Goal: Find specific page/section

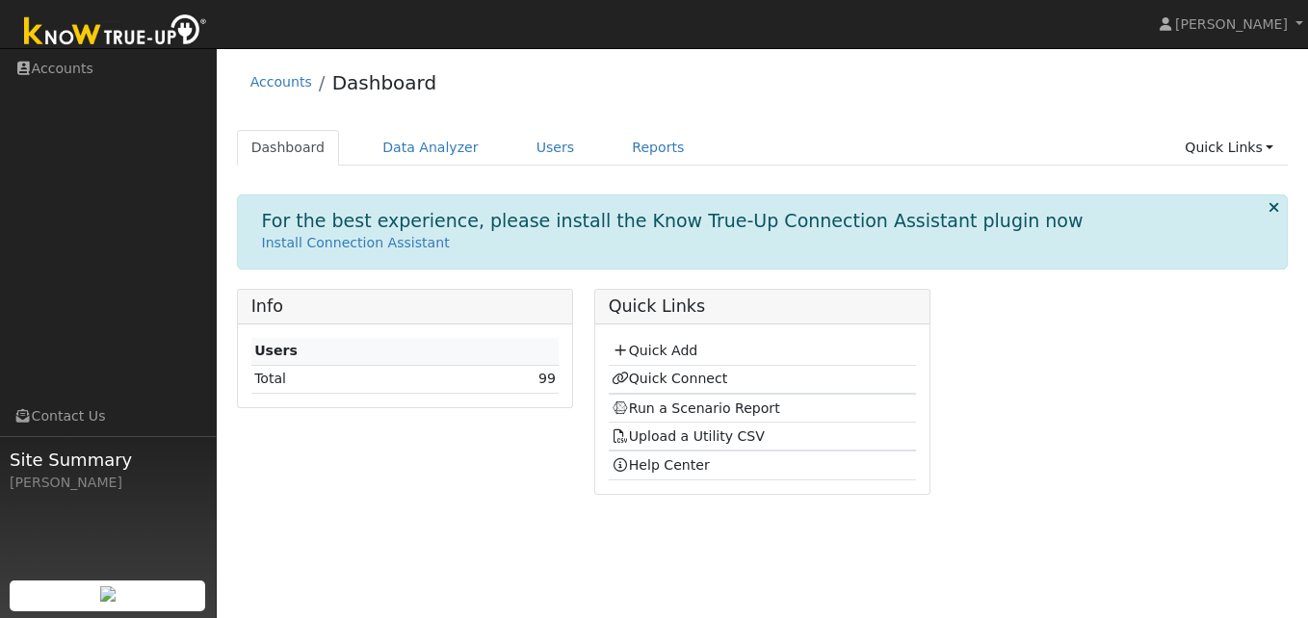
click at [533, 379] on td "99" at bounding box center [499, 379] width 118 height 28
click at [547, 379] on link "99" at bounding box center [546, 378] width 17 height 15
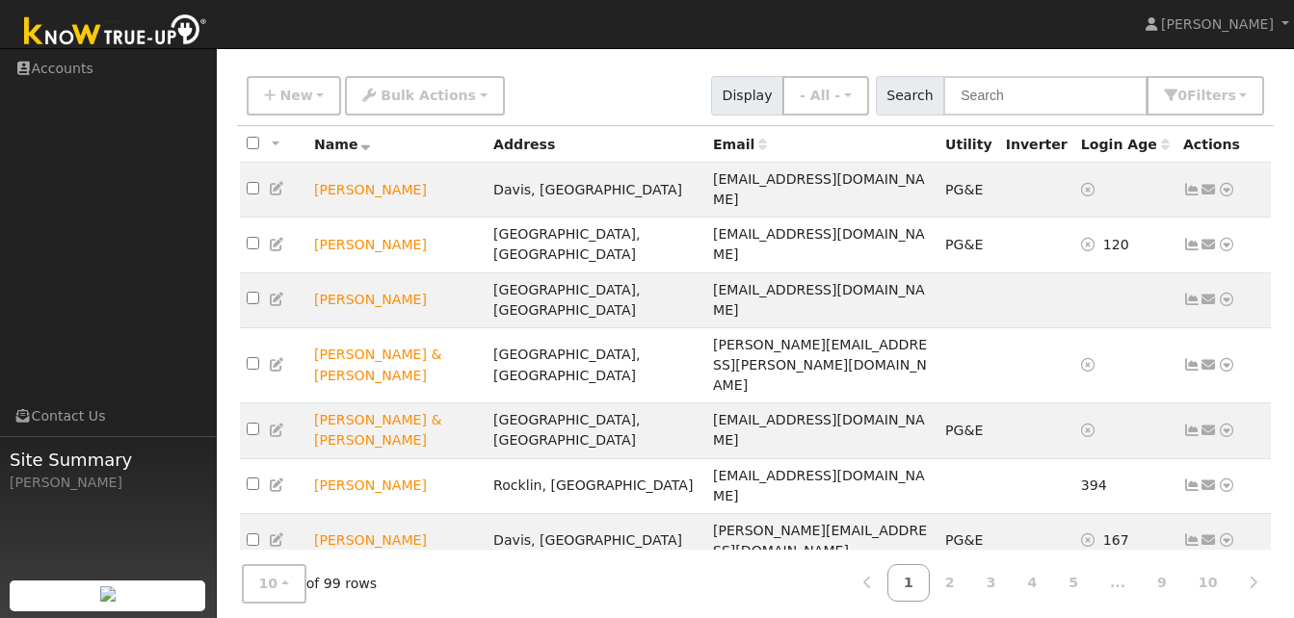
scroll to position [121, 0]
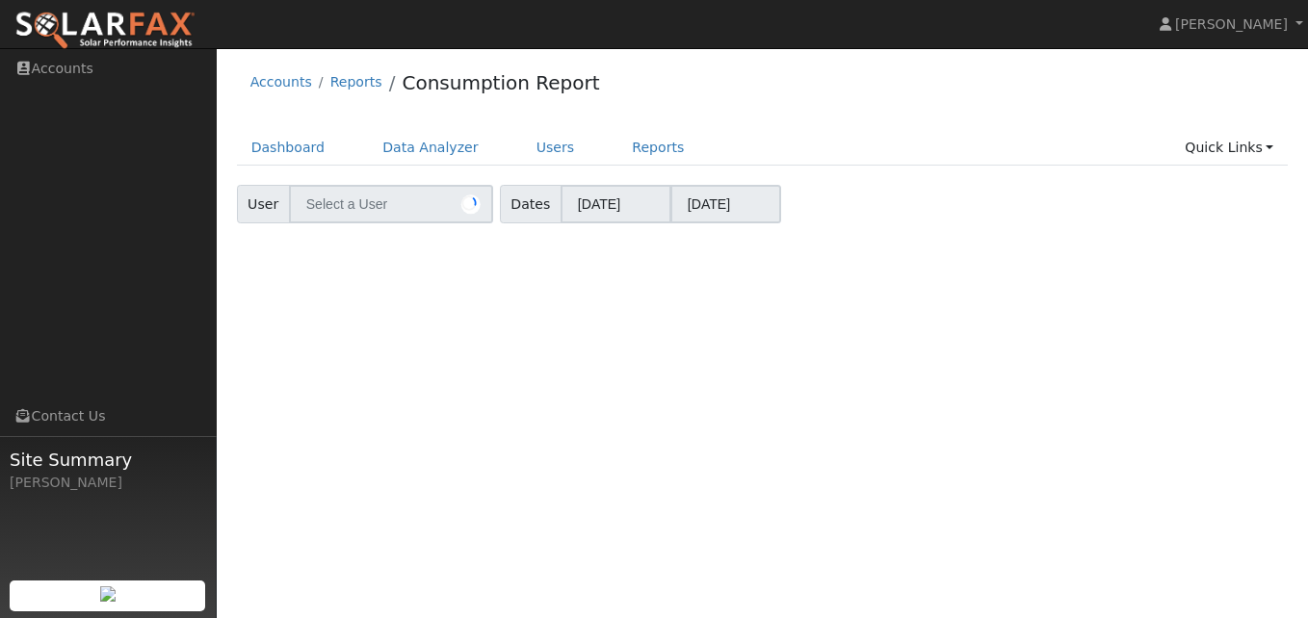
type input "[PERSON_NAME]"
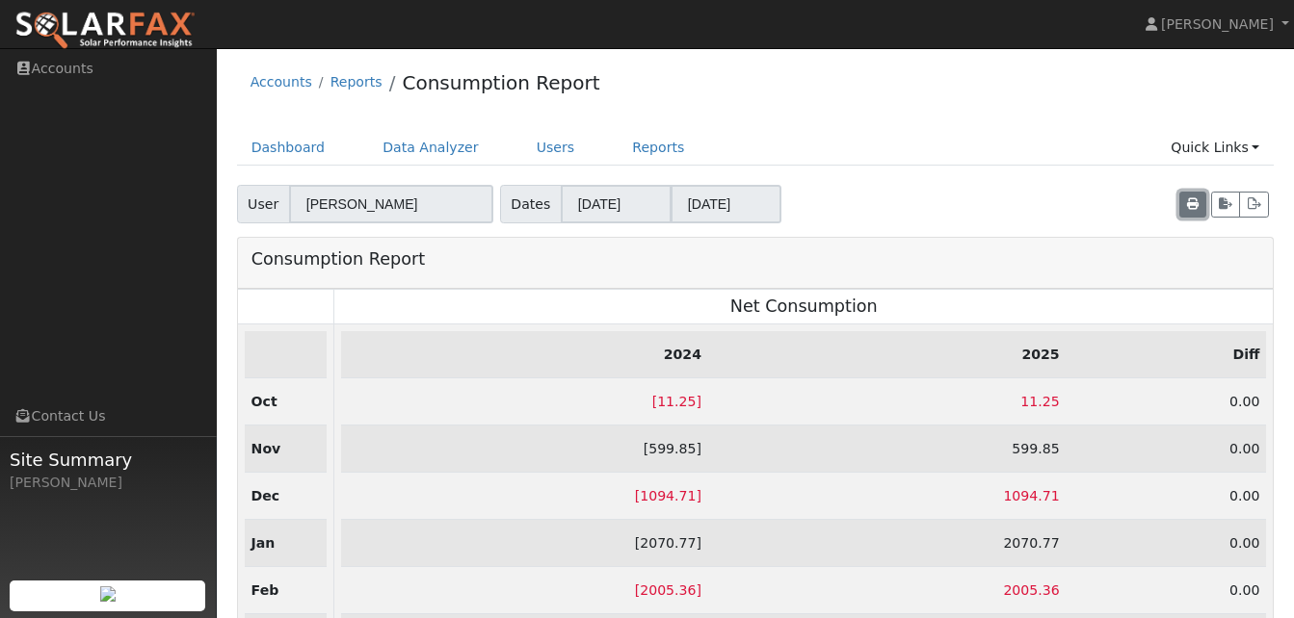
click at [1191, 202] on icon "button" at bounding box center [1193, 204] width 12 height 12
click at [634, 39] on nav "Munro Boyd Munro Boyd Profile Help Center Terms Of Service See What's New Log O…" at bounding box center [647, 24] width 1294 height 49
